Goal: Check status: Check status

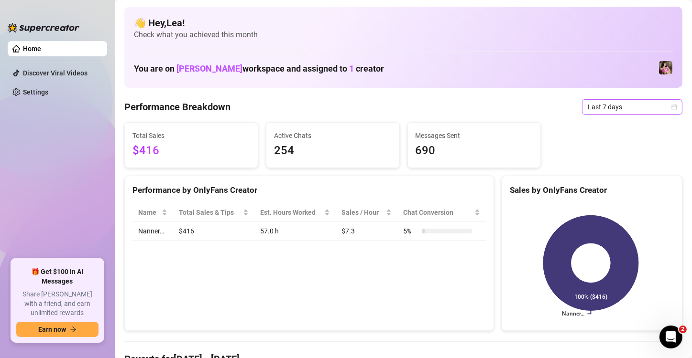
click at [669, 105] on div "Last 7 days" at bounding box center [632, 106] width 100 height 15
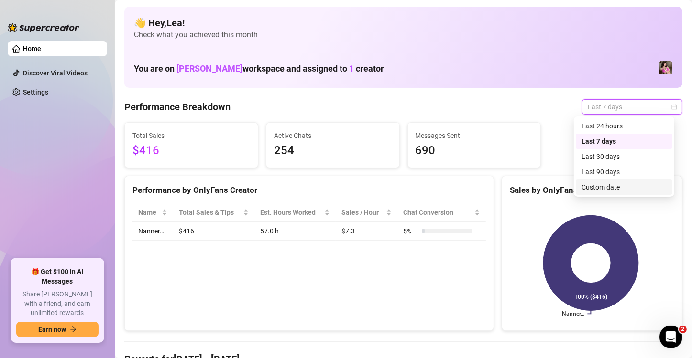
click at [594, 188] on div "Custom date" at bounding box center [623, 187] width 85 height 11
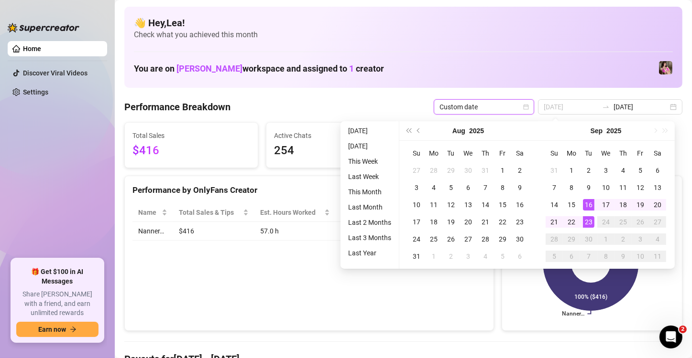
type input "[DATE]"
click at [586, 221] on div "23" at bounding box center [588, 221] width 11 height 11
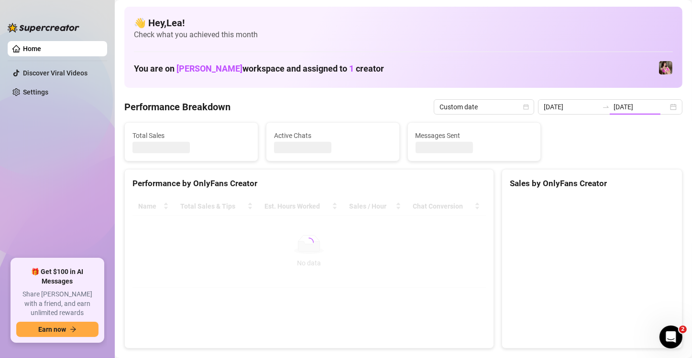
type input "[DATE]"
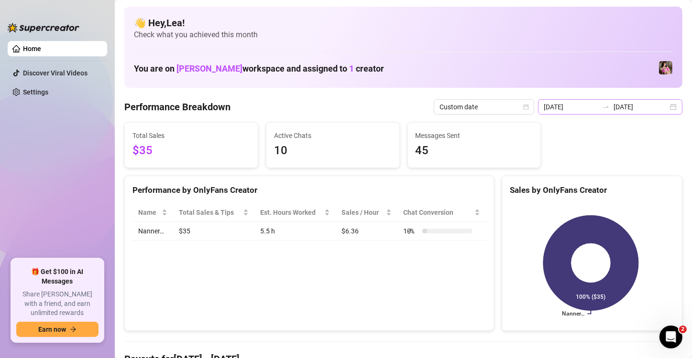
click at [666, 107] on div "[DATE] [DATE]" at bounding box center [610, 106] width 144 height 15
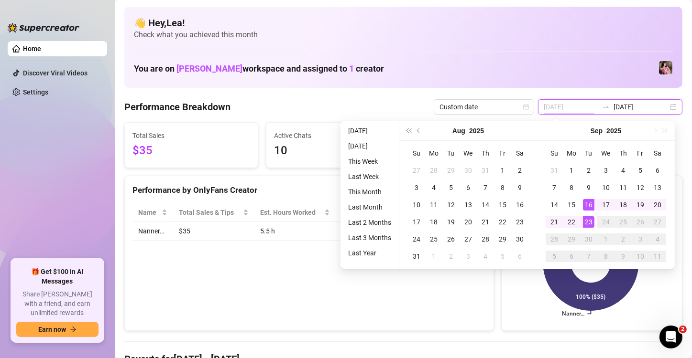
type input "[DATE]"
click at [587, 222] on div "23" at bounding box center [588, 221] width 11 height 11
